Goal: Transaction & Acquisition: Purchase product/service

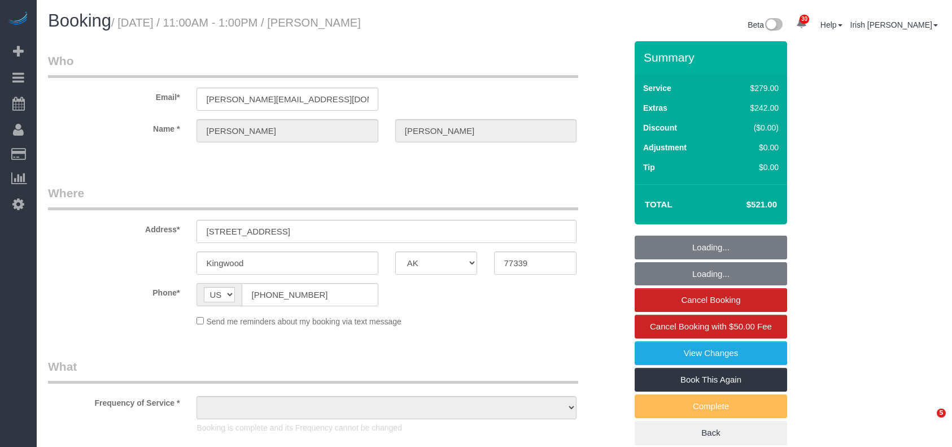
select select "[GEOGRAPHIC_DATA]"
select select "string:check"
select select "object:6683"
select select "3"
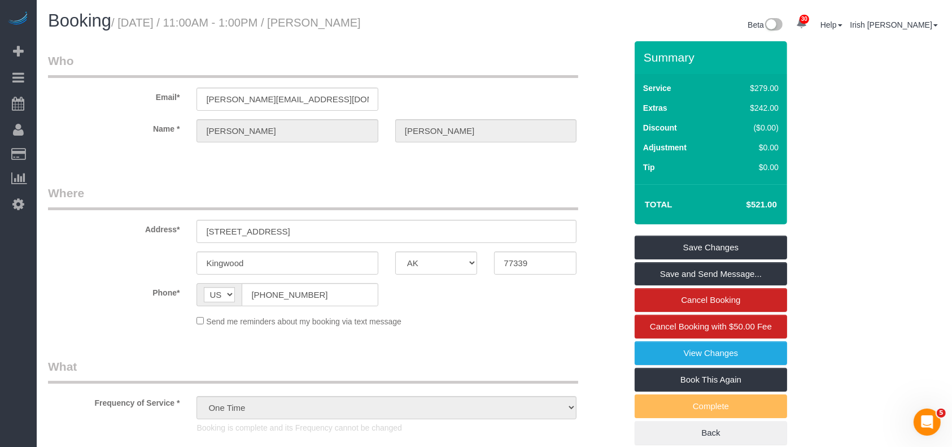
click at [435, 333] on fieldset "Where Address* [STREET_ADDRESS] [GEOGRAPHIC_DATA] AK AL AR AZ CA CO CT DC DE [G…" at bounding box center [337, 260] width 578 height 151
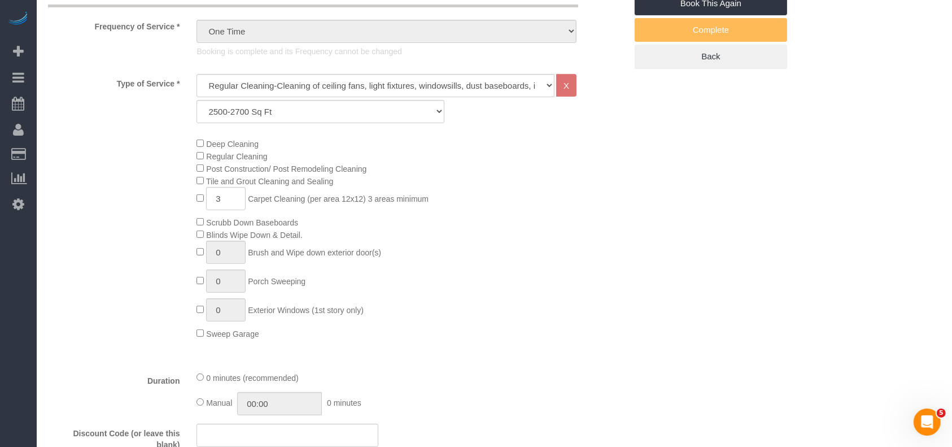
scroll to position [753, 0]
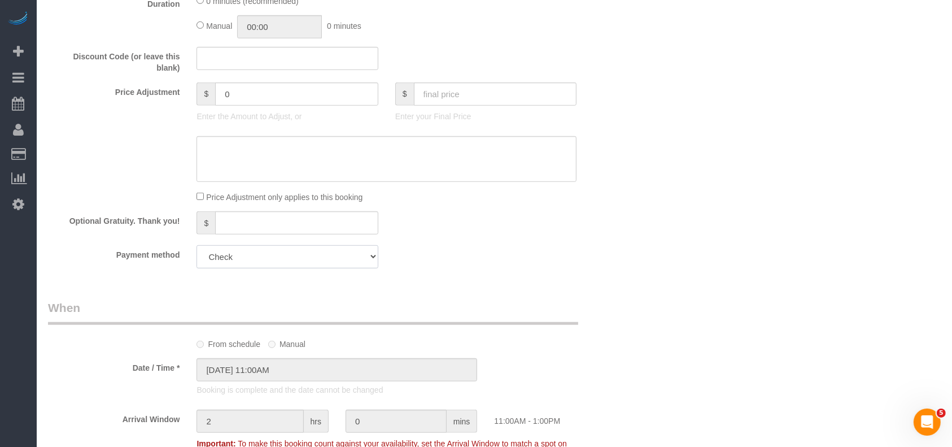
click at [281, 260] on select "Visa - 3052 - 11/2027 Mastercard - 0134 - 07/2028 Discover - 7034 - 09/2026 (De…" at bounding box center [287, 256] width 181 height 23
select select "string:fspay"
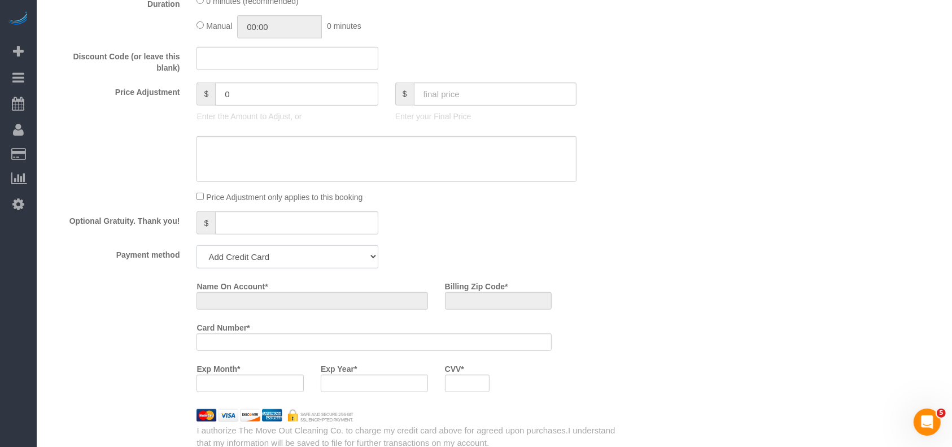
scroll to position [925, 0]
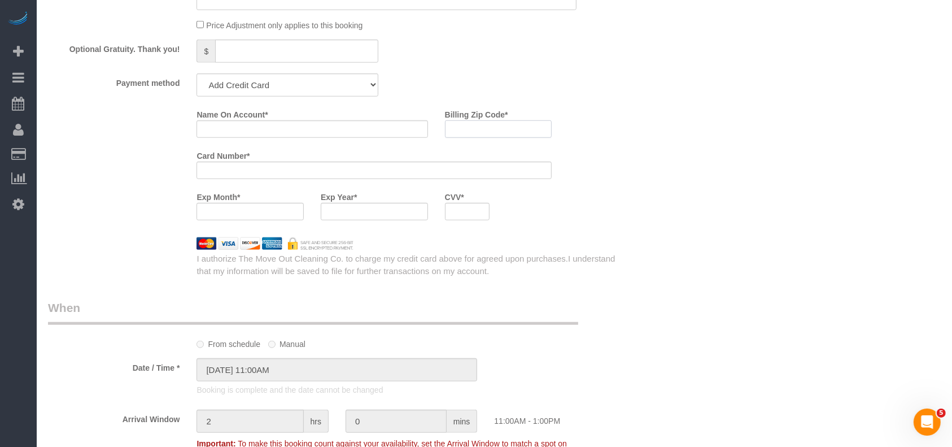
drag, startPoint x: 459, startPoint y: 127, endPoint x: 465, endPoint y: 133, distance: 8.8
click at [460, 128] on input "Billing Zip Code *" at bounding box center [498, 129] width 107 height 18
paste input "77339"
type input "77339"
click at [306, 136] on input "Name On Account *" at bounding box center [312, 129] width 231 height 18
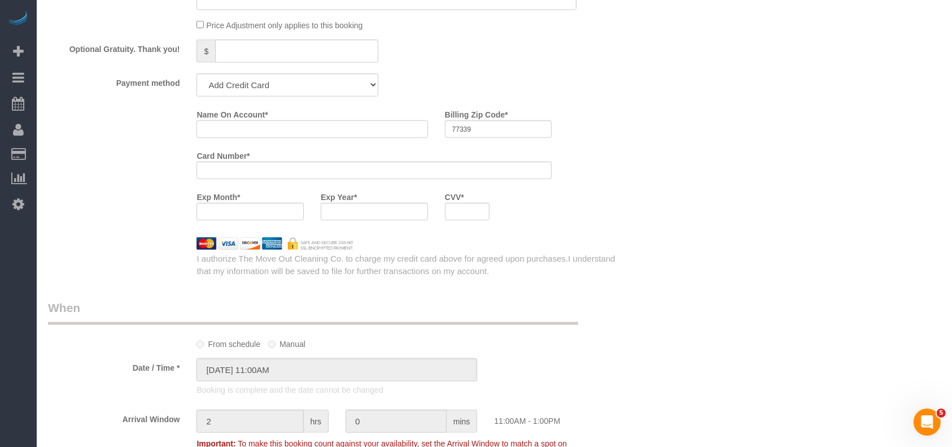
paste input "[PERSON_NAME]"
type input "[PERSON_NAME]"
click at [512, 126] on input "77339" at bounding box center [498, 129] width 107 height 18
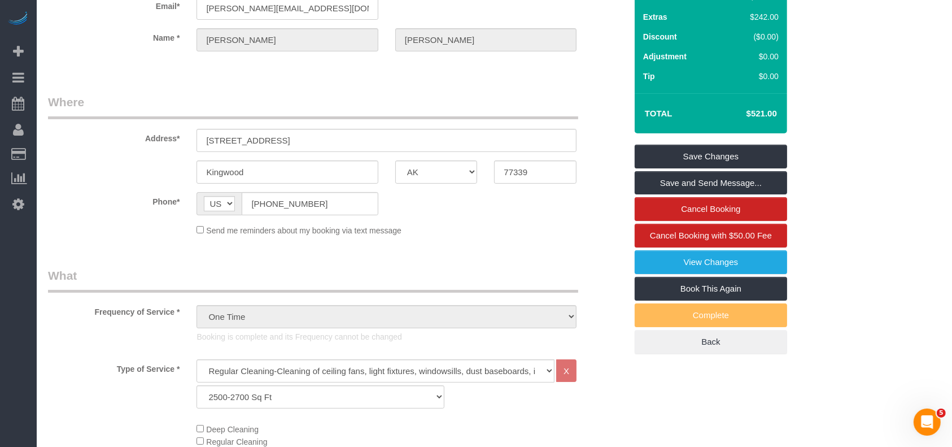
scroll to position [0, 0]
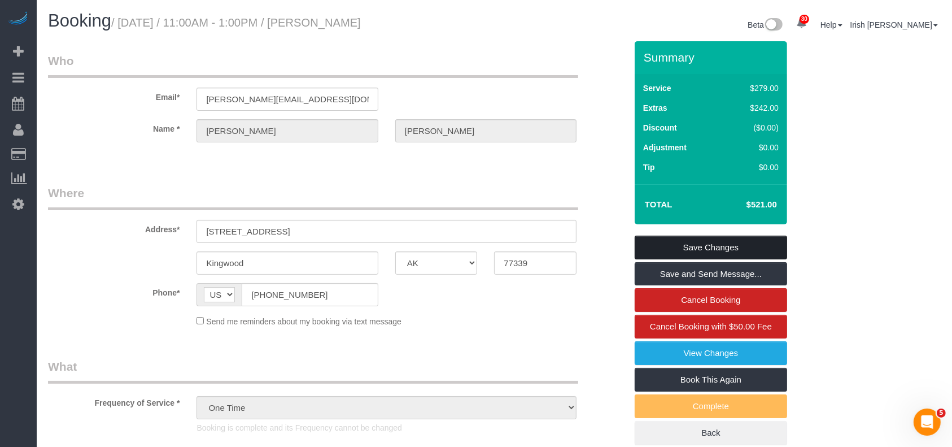
type input "77339"
click at [702, 247] on link "Save Changes" at bounding box center [711, 248] width 153 height 24
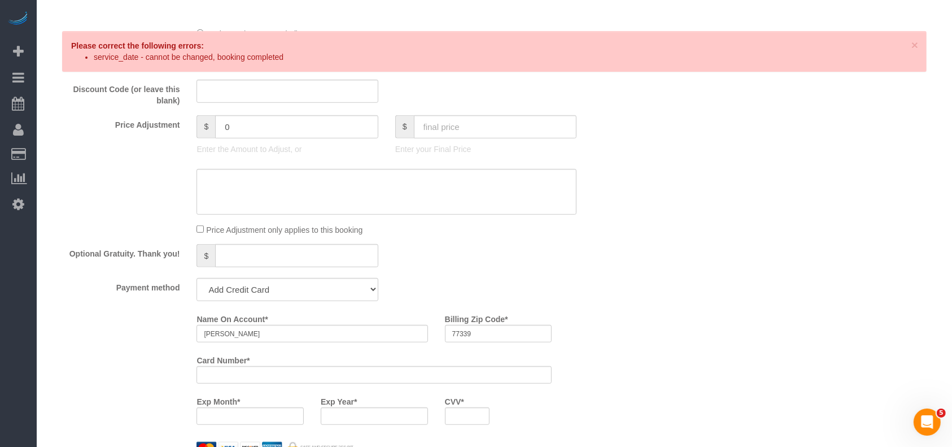
scroll to position [753, 0]
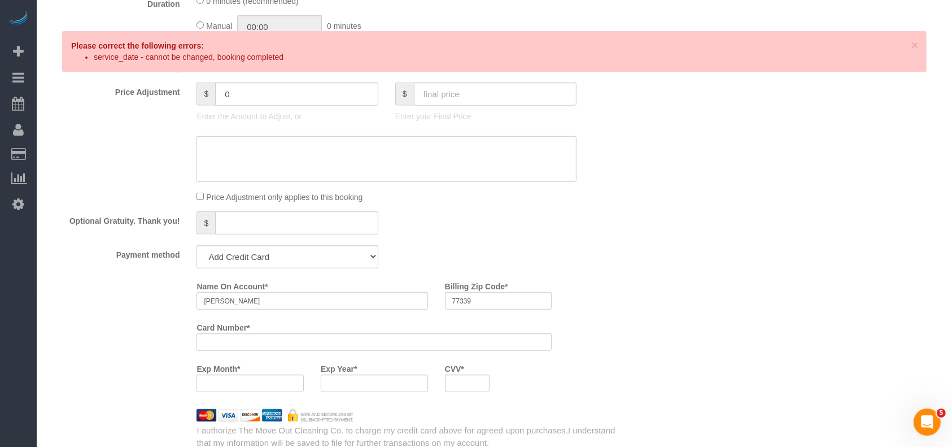
click at [606, 380] on div "Name On Account * [PERSON_NAME] Billing Zip Code * 77339 Card Number * Exp Mont…" at bounding box center [411, 339] width 446 height 124
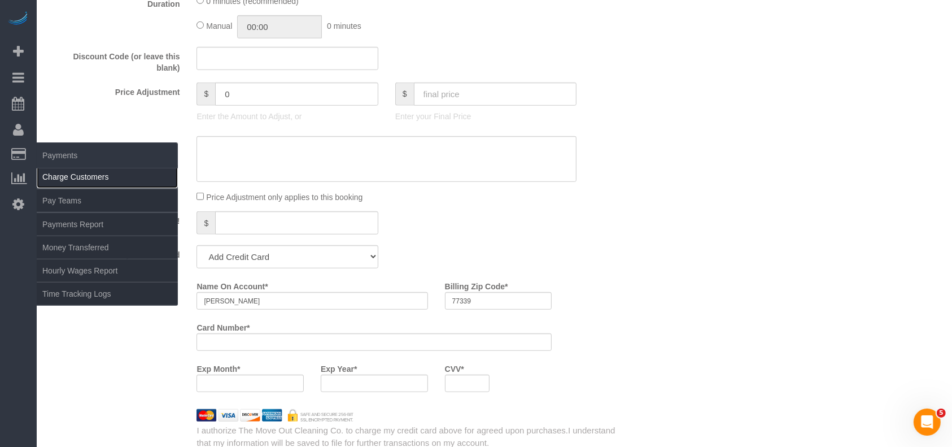
click at [72, 175] on link "Charge Customers" at bounding box center [107, 177] width 141 height 23
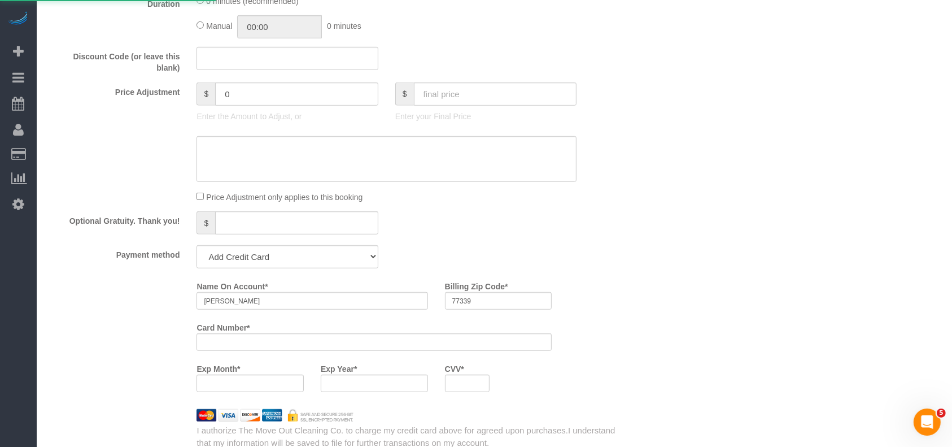
select select
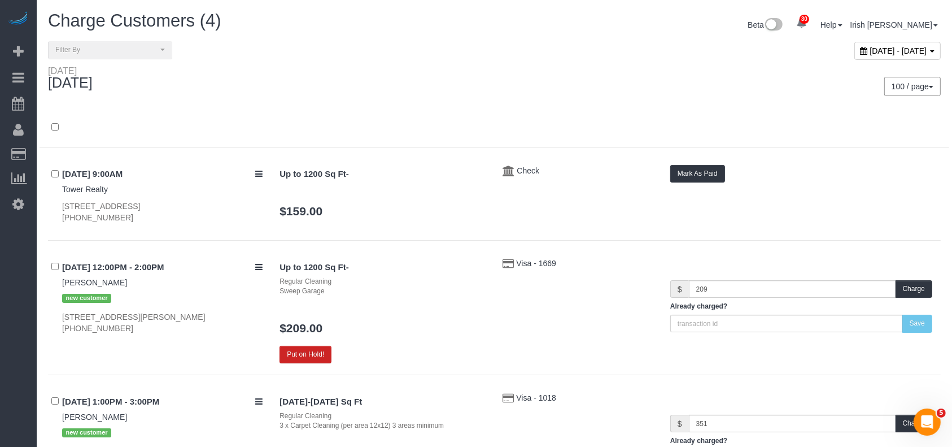
click at [870, 47] on span "[DATE] - [DATE]" at bounding box center [898, 50] width 57 height 9
type input "**********"
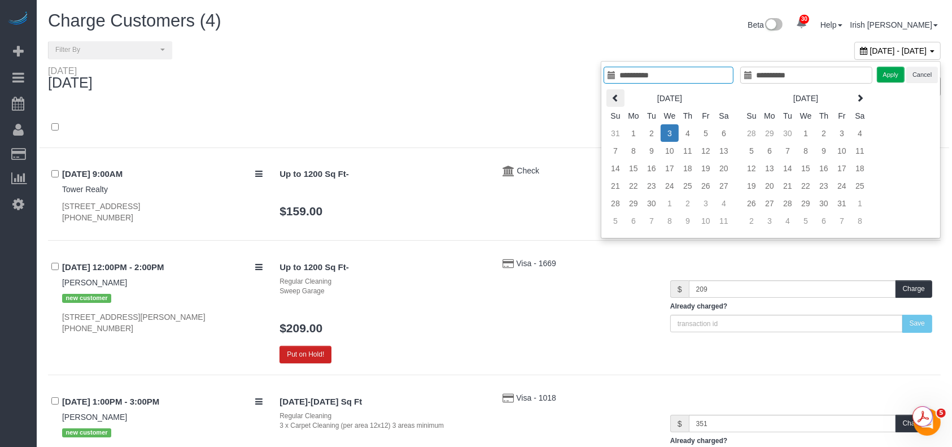
click at [619, 101] on icon at bounding box center [616, 98] width 8 height 8
type input "**********"
click at [632, 201] on td "25" at bounding box center [634, 203] width 18 height 18
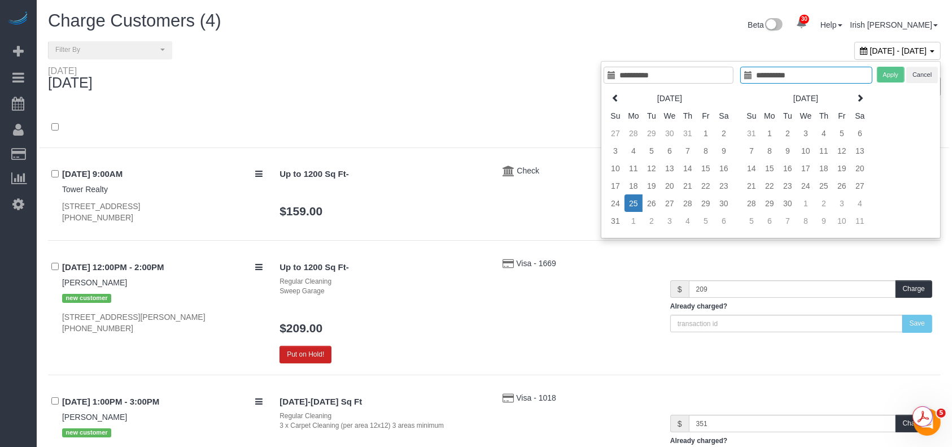
type input "**********"
click at [632, 201] on td "25" at bounding box center [634, 203] width 18 height 18
type input "**********"
click at [884, 72] on button "Apply" at bounding box center [891, 75] width 28 height 16
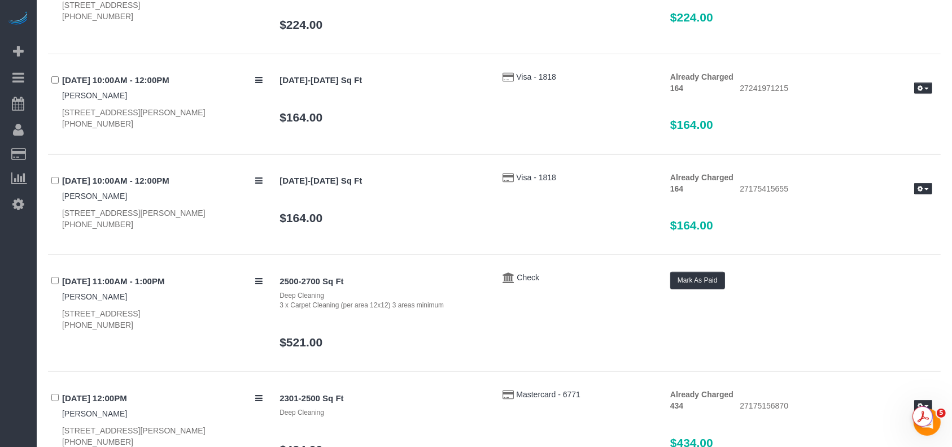
scroll to position [678, 0]
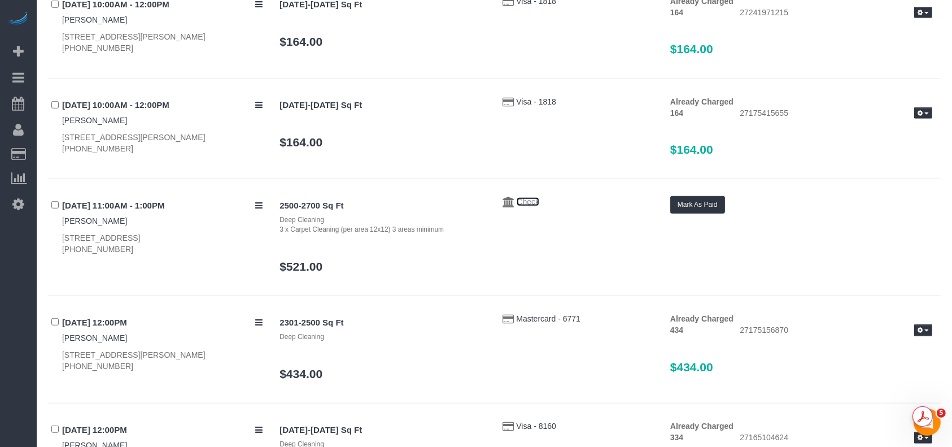
click at [524, 197] on span "Check" at bounding box center [528, 201] width 23 height 9
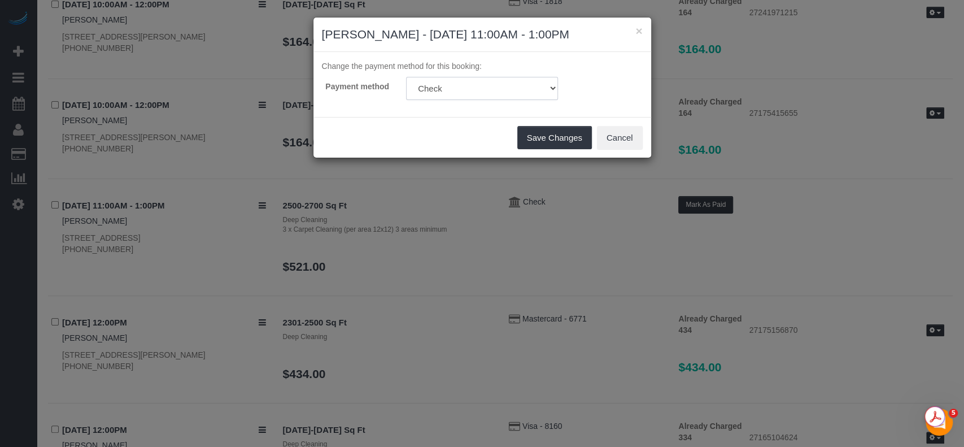
click at [499, 88] on select "Discover - 7034 - 09/2026 (Default) Mastercard - 0134 - 07/2028 Visa - 3052 - 1…" at bounding box center [482, 88] width 152 height 23
click at [500, 90] on select "Discover - 7034 - 09/2026 (Default) Mastercard - 0134 - 07/2028 Visa - 3052 - 1…" at bounding box center [482, 88] width 152 height 23
select select "string:fspay"
click at [406, 77] on select "Discover - 7034 - 09/2026 (Default) Mastercard - 0134 - 07/2028 Visa - 3052 - 1…" at bounding box center [482, 88] width 152 height 23
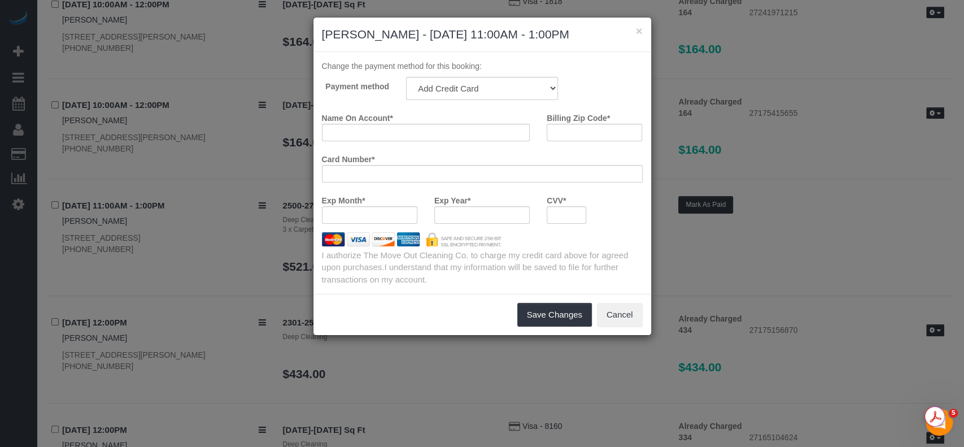
click at [373, 180] on div at bounding box center [482, 174] width 321 height 18
drag, startPoint x: 473, startPoint y: 189, endPoint x: 486, endPoint y: 195, distance: 13.9
click at [472, 189] on div "Card Number *" at bounding box center [482, 170] width 338 height 41
drag, startPoint x: 452, startPoint y: 114, endPoint x: 502, endPoint y: 114, distance: 49.7
click at [452, 114] on div "Name On Account *" at bounding box center [425, 124] width 225 height 33
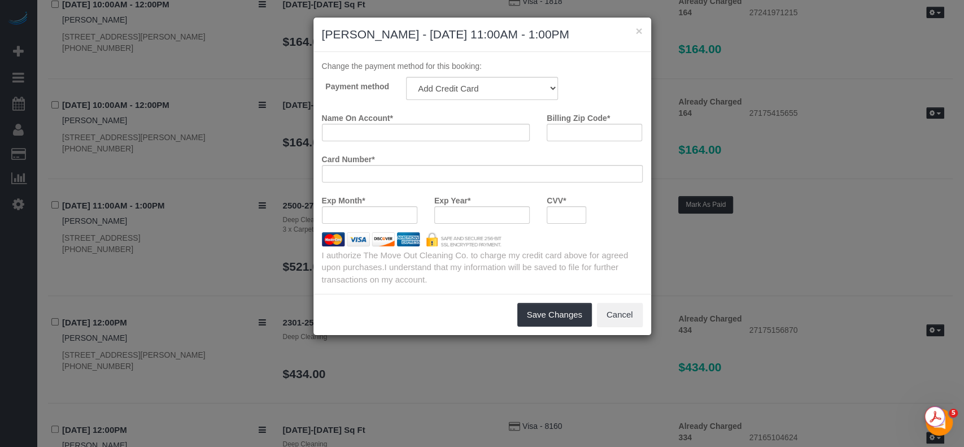
drag, startPoint x: 596, startPoint y: 121, endPoint x: 594, endPoint y: 128, distance: 7.7
click at [596, 123] on label "Billing Zip Code *" at bounding box center [578, 115] width 63 height 15
click at [596, 124] on input "Billing Zip Code *" at bounding box center [594, 133] width 95 height 18
paste input "77339"
type input "77339"
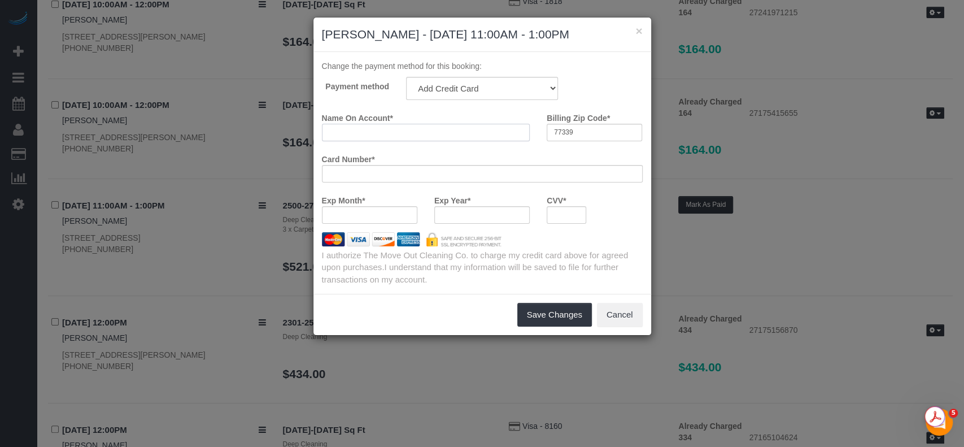
click at [351, 131] on input "Name On Account *" at bounding box center [426, 133] width 208 height 18
paste input "[PERSON_NAME]"
type input "[PERSON_NAME]"
click at [548, 306] on button "Save Changes" at bounding box center [554, 315] width 75 height 24
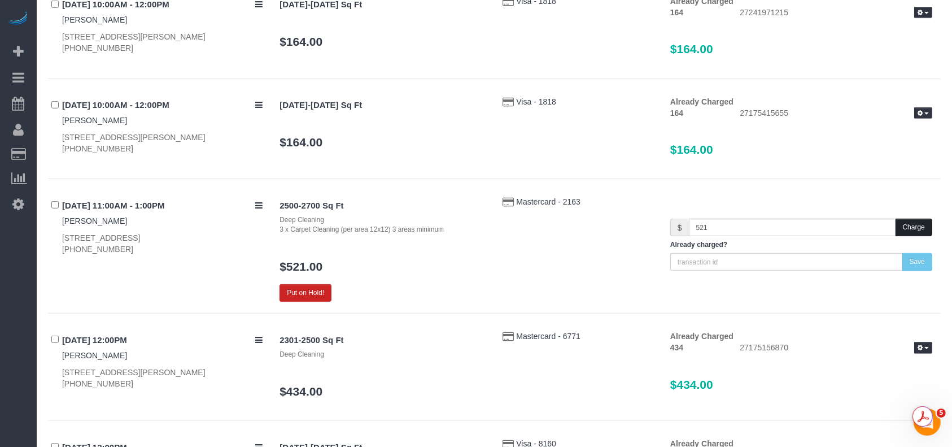
click at [907, 228] on button "Charge" at bounding box center [914, 228] width 37 height 18
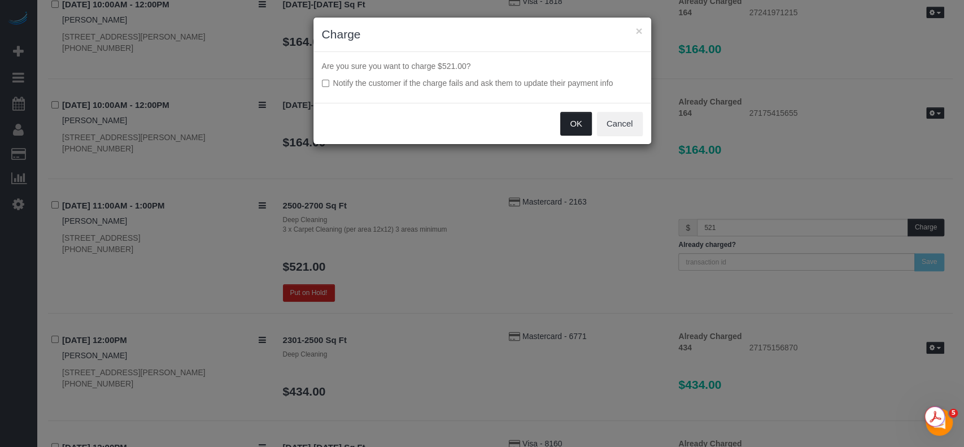
click at [572, 121] on button "OK" at bounding box center [576, 124] width 32 height 24
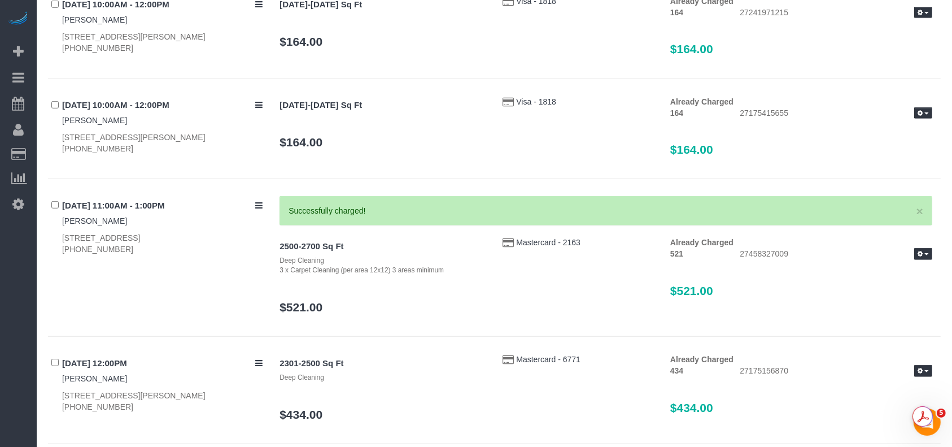
click at [65, 248] on div "[STREET_ADDRESS] [PHONE_NUMBER]" at bounding box center [162, 243] width 201 height 23
copy div "[PHONE_NUMBER]"
